Goal: Check status: Check status

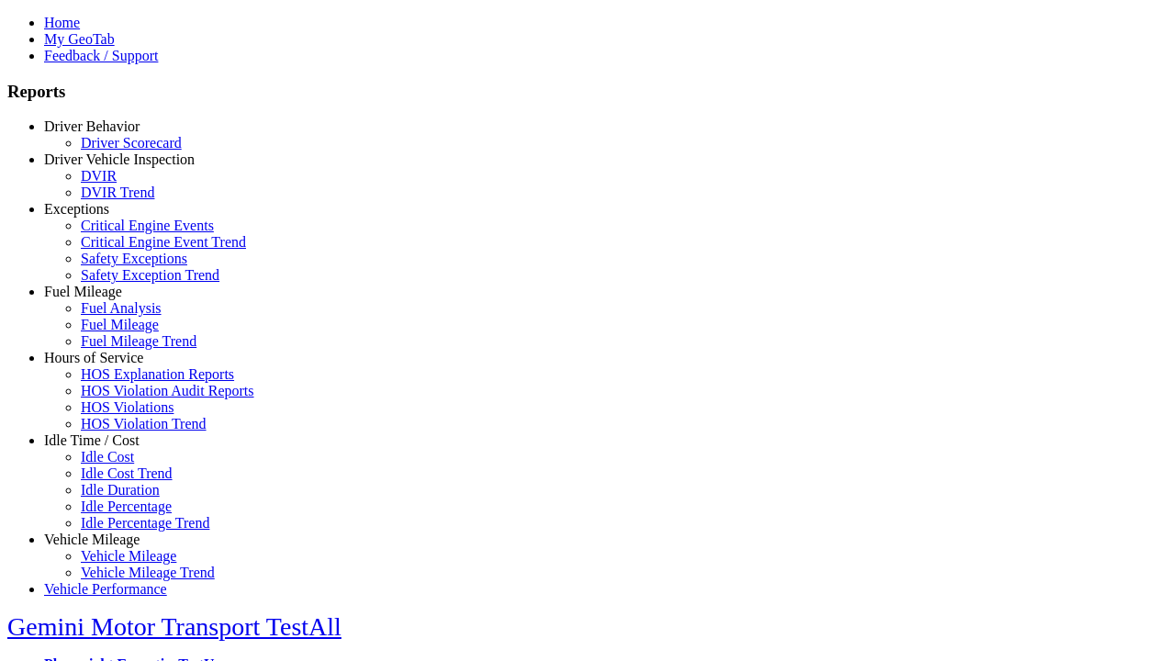
click at [106, 134] on link "Driver Behavior" at bounding box center [91, 126] width 95 height 16
click at [119, 151] on link "Driver Scorecard" at bounding box center [131, 143] width 101 height 16
